Goal: Use online tool/utility: Utilize a website feature to perform a specific function

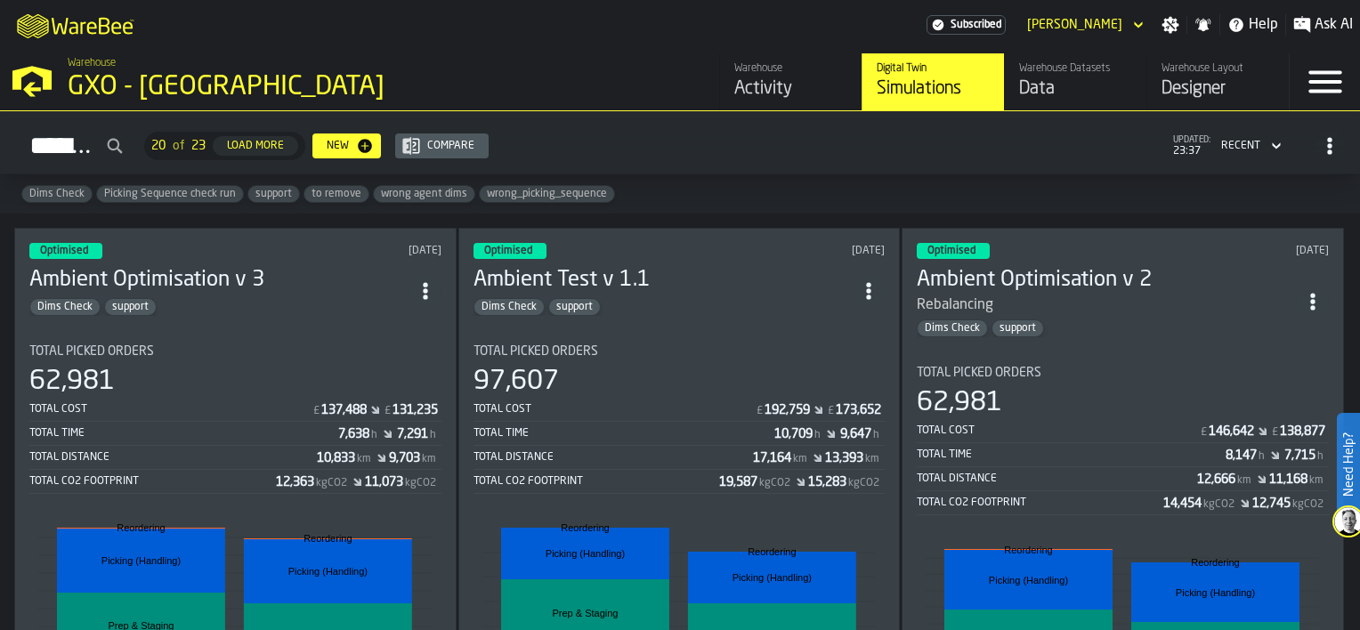
click at [334, 330] on section "Total Picked Orders 62,981 Total Cost £ 137,488 £ 131,235 Total Time 7,638 h 7,…" at bounding box center [235, 584] width 412 height 509
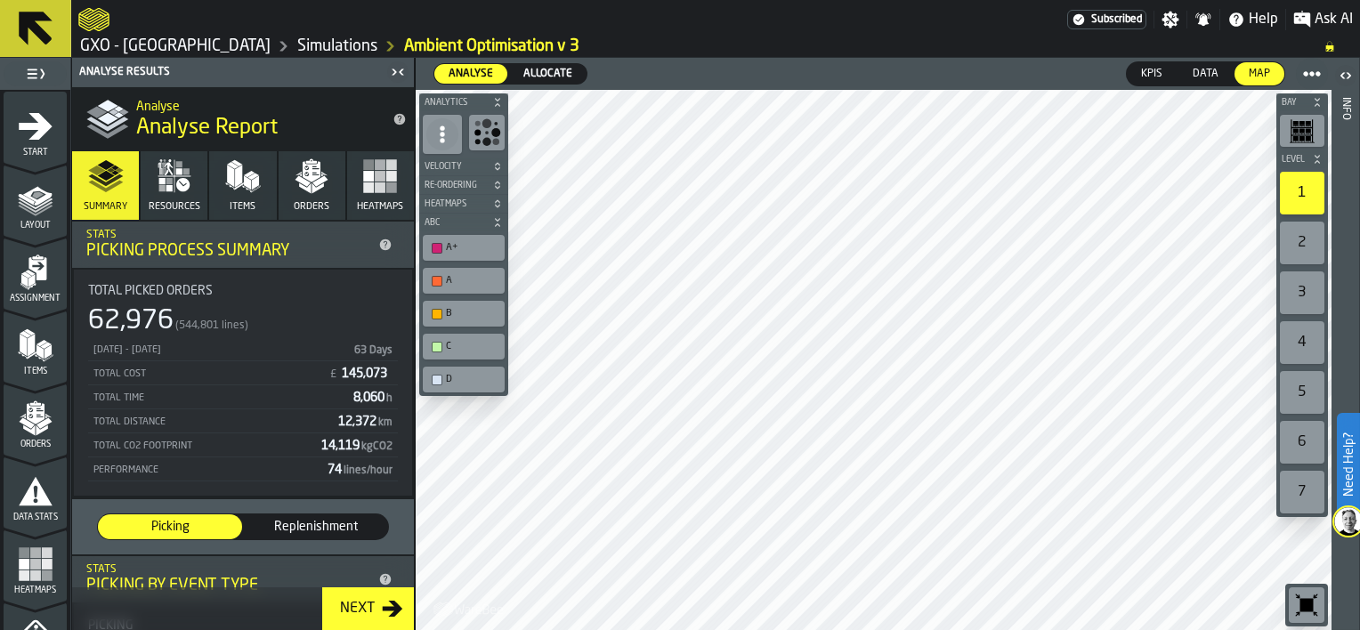
click at [363, 606] on div "Next" at bounding box center [357, 608] width 49 height 21
